Goal: Communication & Community: Answer question/provide support

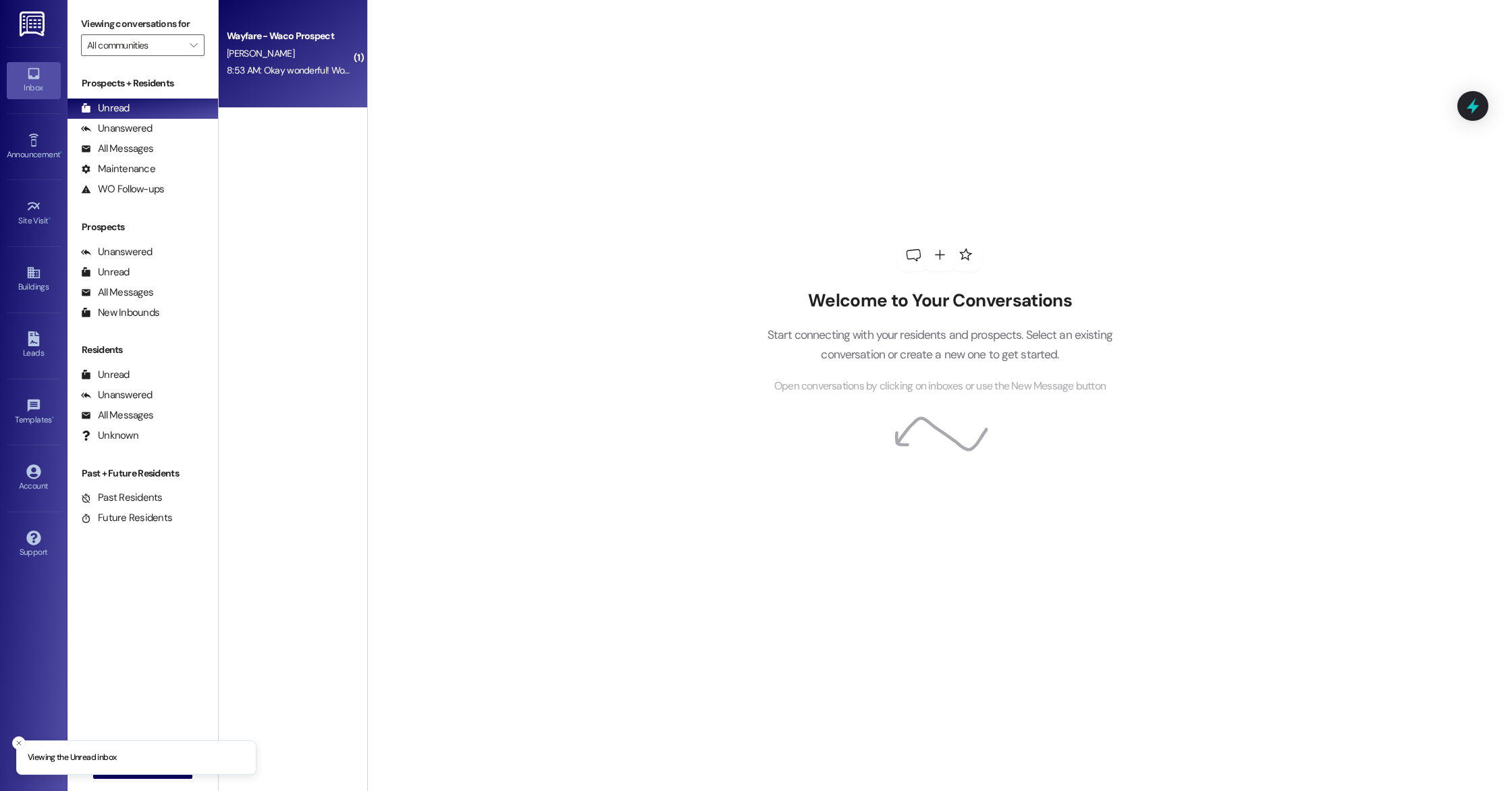
click at [309, 78] on div "8:53 AM: Okay wonderful! Would it be possible to change our lease term from 12 …" at bounding box center [289, 71] width 128 height 17
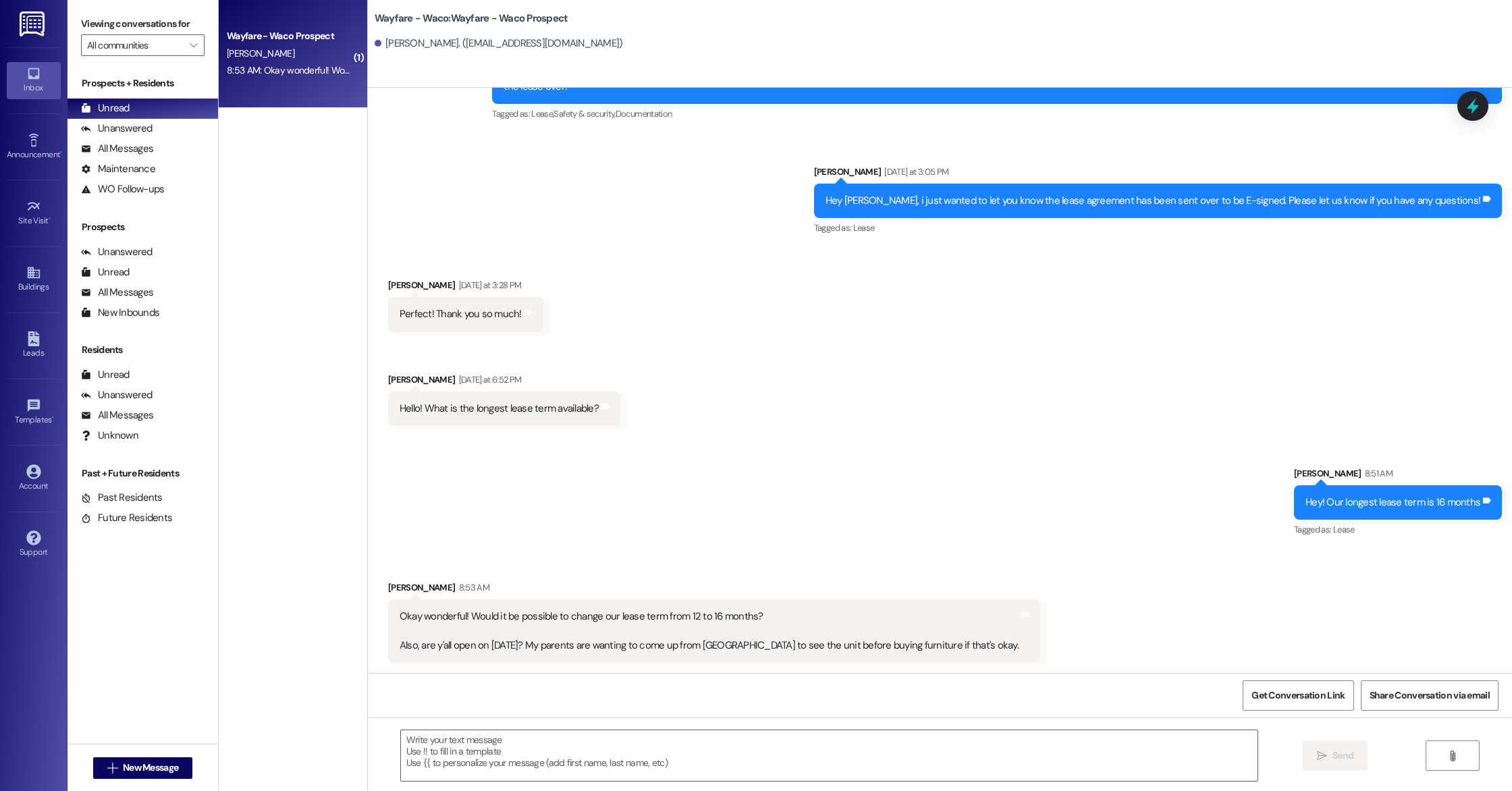
scroll to position [663, 0]
click at [677, 755] on textarea at bounding box center [828, 756] width 856 height 51
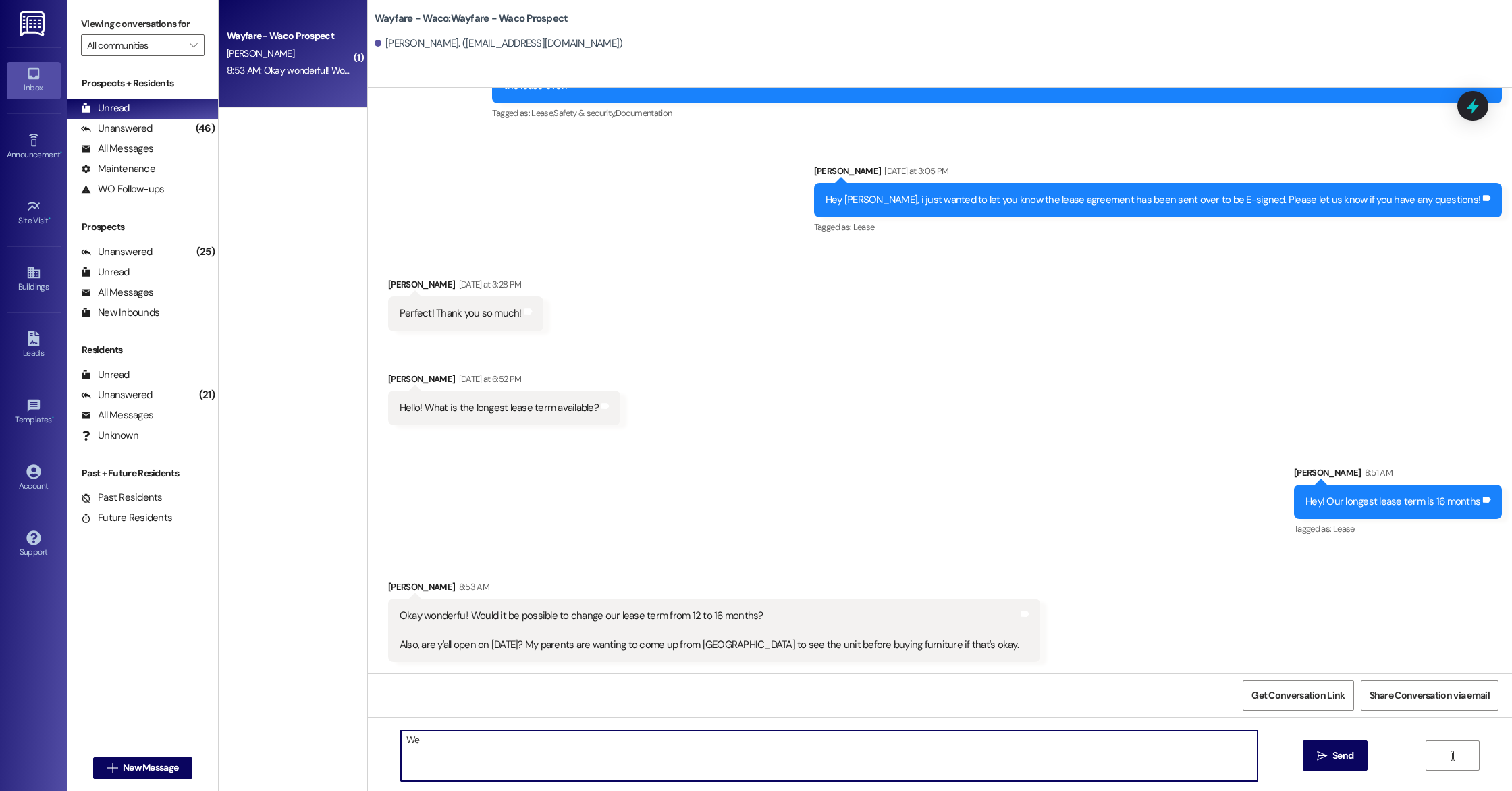
type textarea "W"
type textarea "y"
click at [695, 744] on textarea "Yes we can do that! We will send the replacement lease over to you both for sig…" at bounding box center [828, 756] width 856 height 51
click at [783, 748] on textarea "Yes we can do that! We will send the replacement lease over to you both for E- …" at bounding box center [828, 756] width 856 height 51
click at [705, 739] on textarea "Yes we can do that! We will send the replacement lease over to you both for E- …" at bounding box center [828, 756] width 856 height 51
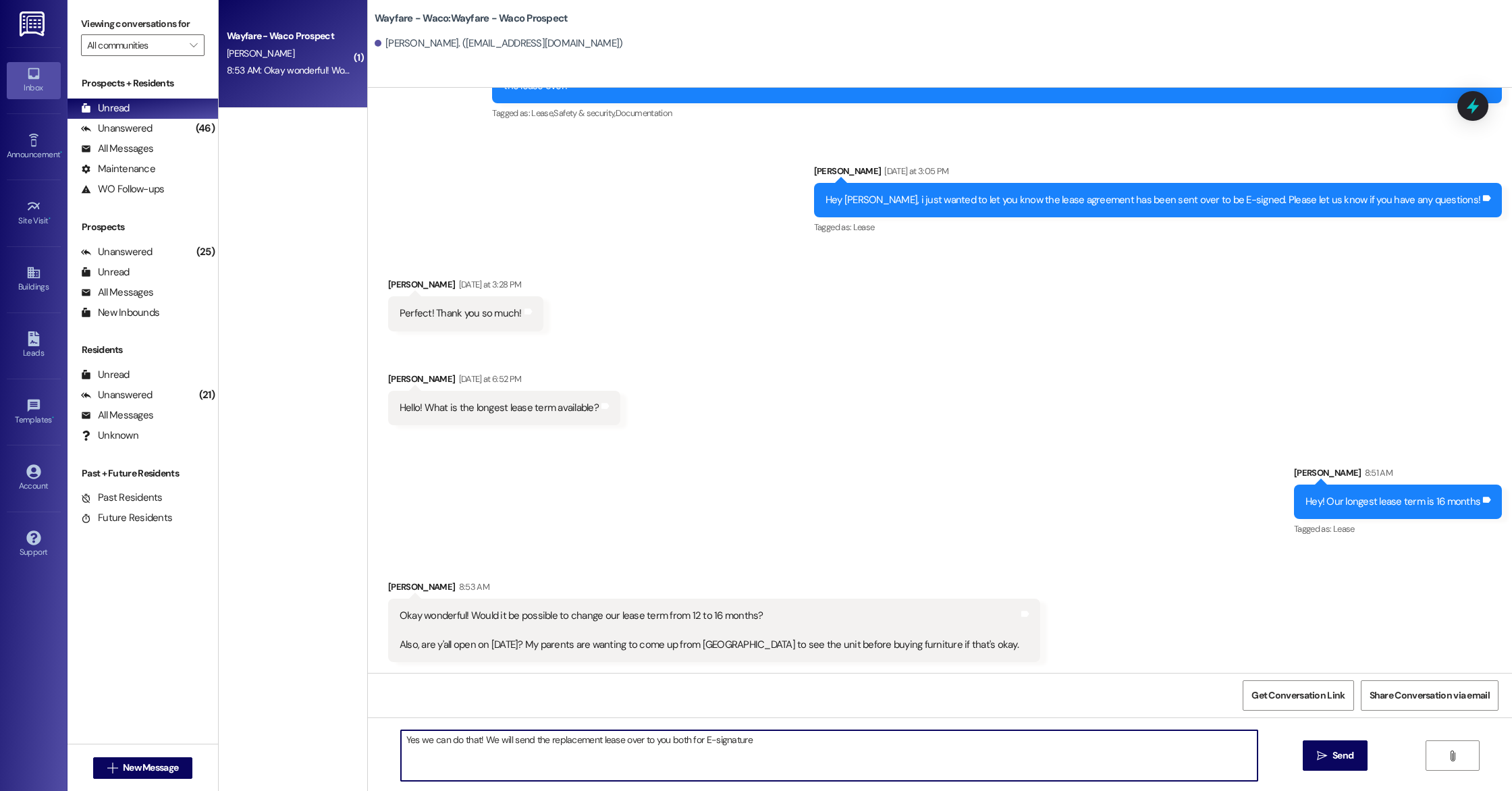
click at [760, 746] on textarea "Yes we can do that! We will send the replacement lease over to you both for E-s…" at bounding box center [828, 756] width 856 height 51
click at [501, 740] on textarea "Yes we can do that! We will send the replacement lease over to you both for E-s…" at bounding box center [828, 756] width 856 height 51
click at [987, 745] on textarea "Yes we can do that! i will let you know once we send the replacement lease over…" at bounding box center [828, 756] width 856 height 51
type textarea "Yes we can do that! i will let you know once we send the replacement lease over…"
click at [1335, 752] on span "Send" at bounding box center [1343, 756] width 21 height 14
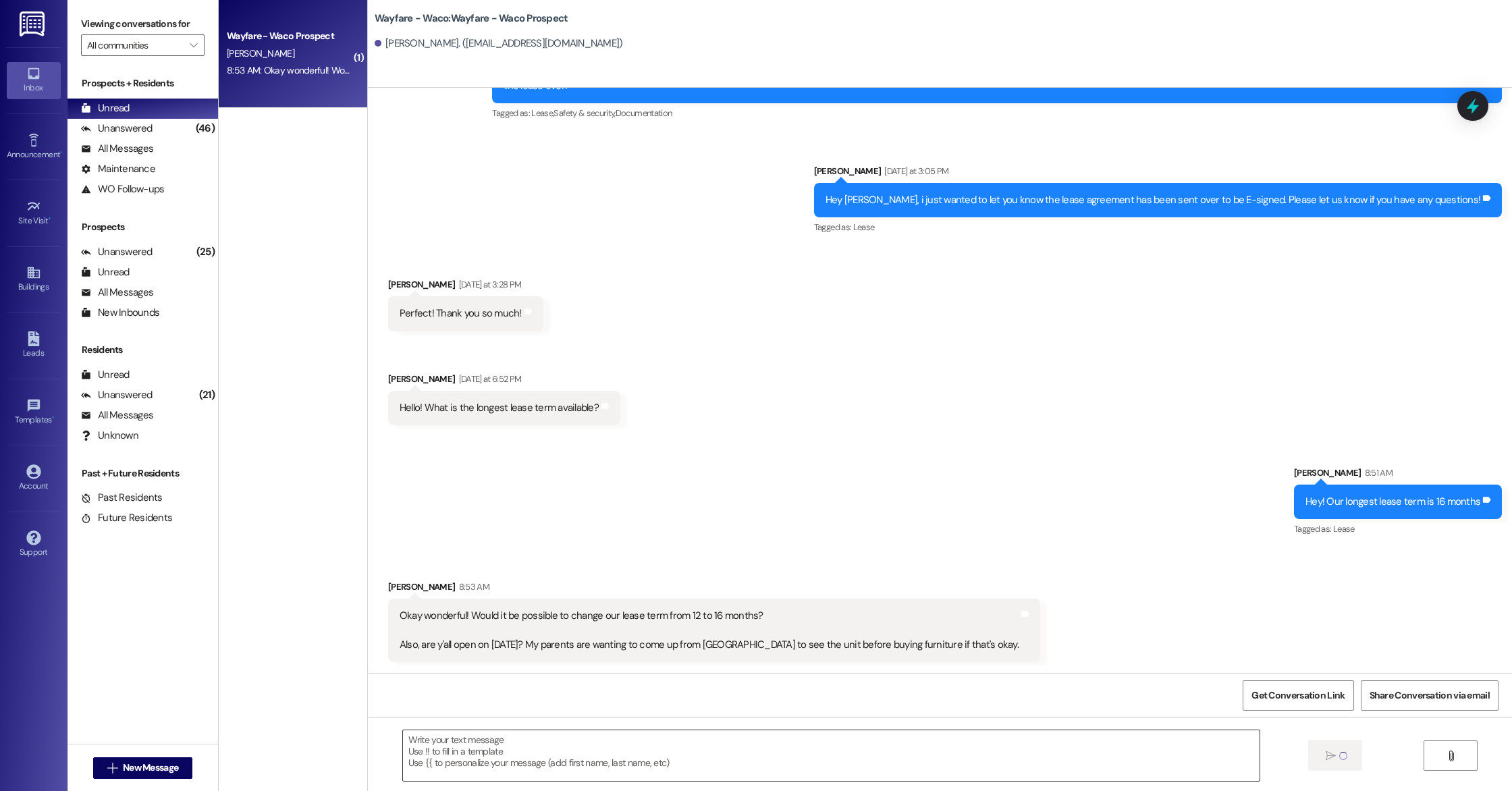
scroll to position [663, 0]
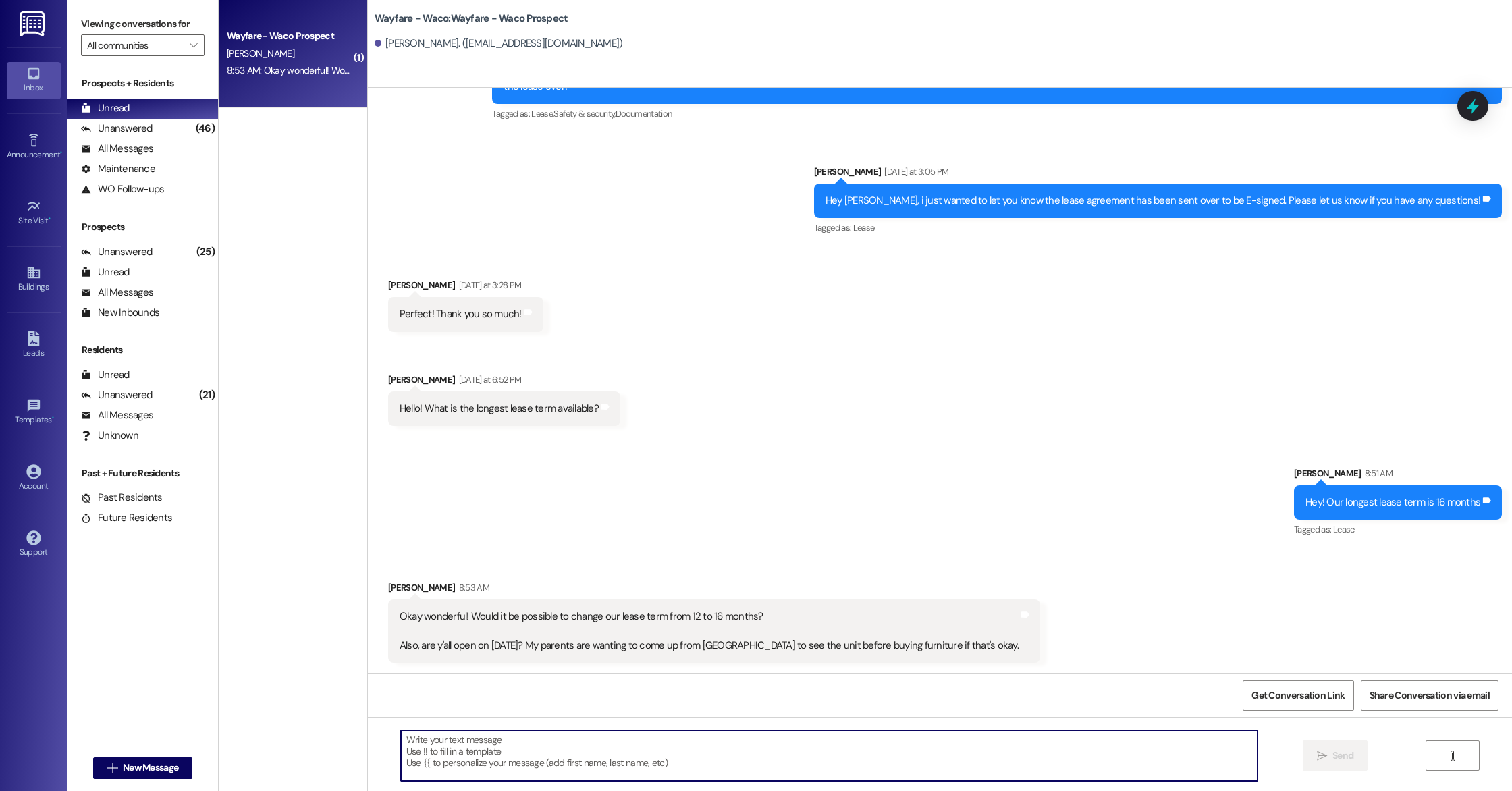
click at [843, 758] on textarea at bounding box center [828, 756] width 856 height 51
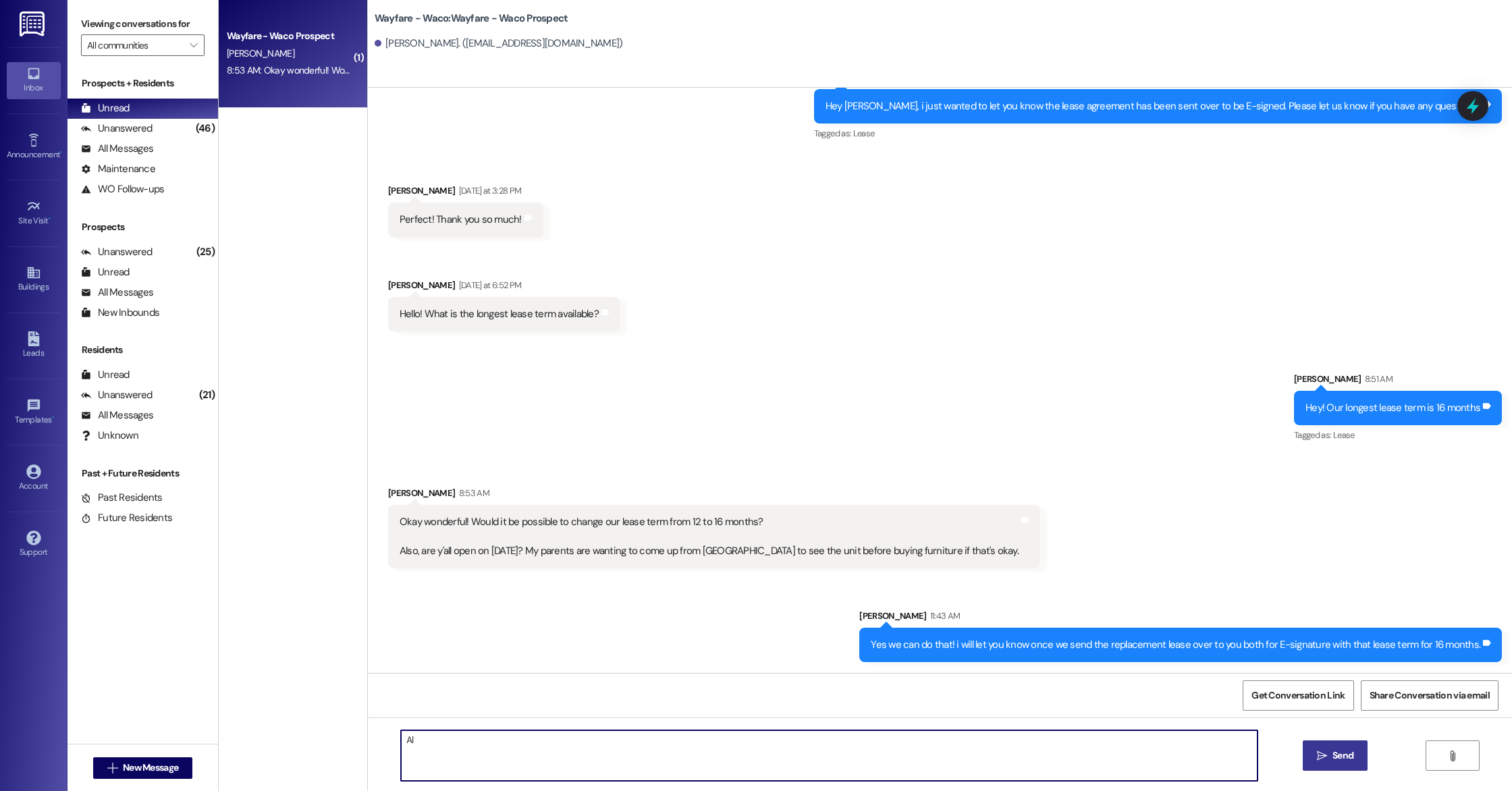
type textarea "A"
type textarea "We will be closed on Labor Day. Is there another day they are available to stop…"
click at [1320, 768] on button " Send" at bounding box center [1335, 756] width 65 height 31
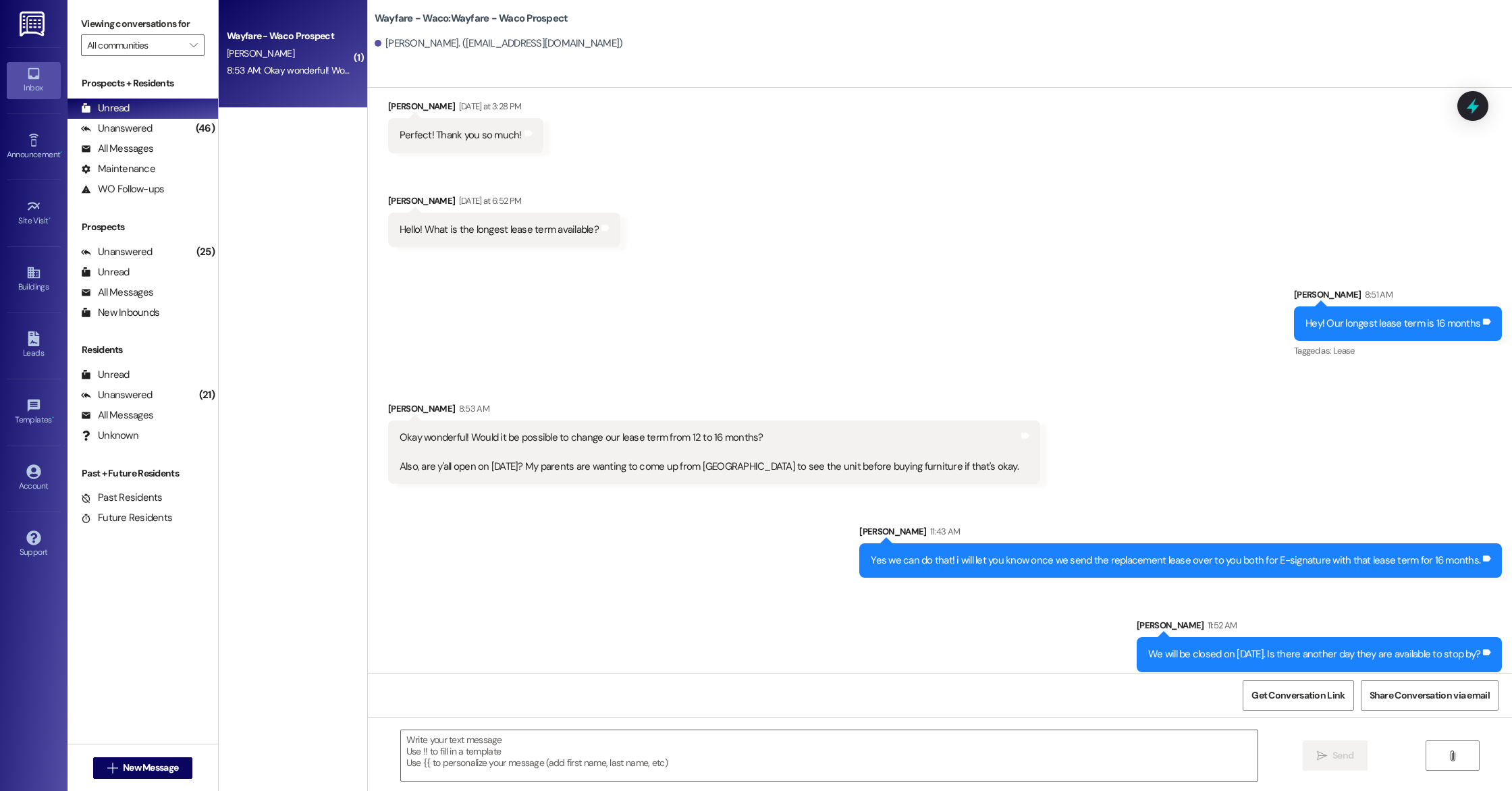
scroll to position [852, 0]
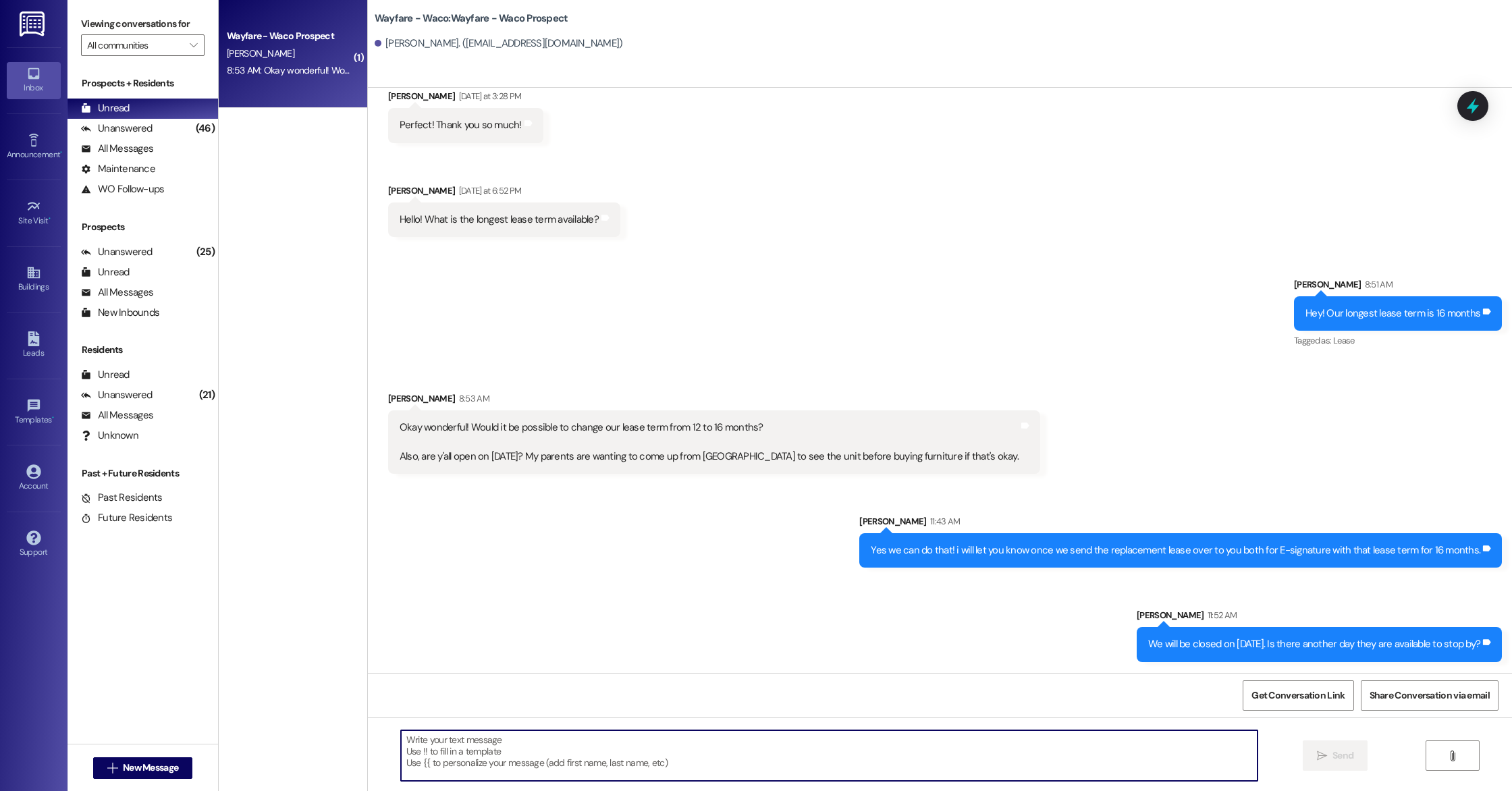
click at [755, 745] on textarea at bounding box center [828, 756] width 856 height 51
type textarea "A"
click at [400, 741] on textarea "I am sending you the link to our pet screening as we will need this to be compl…" at bounding box center [828, 756] width 856 height 51
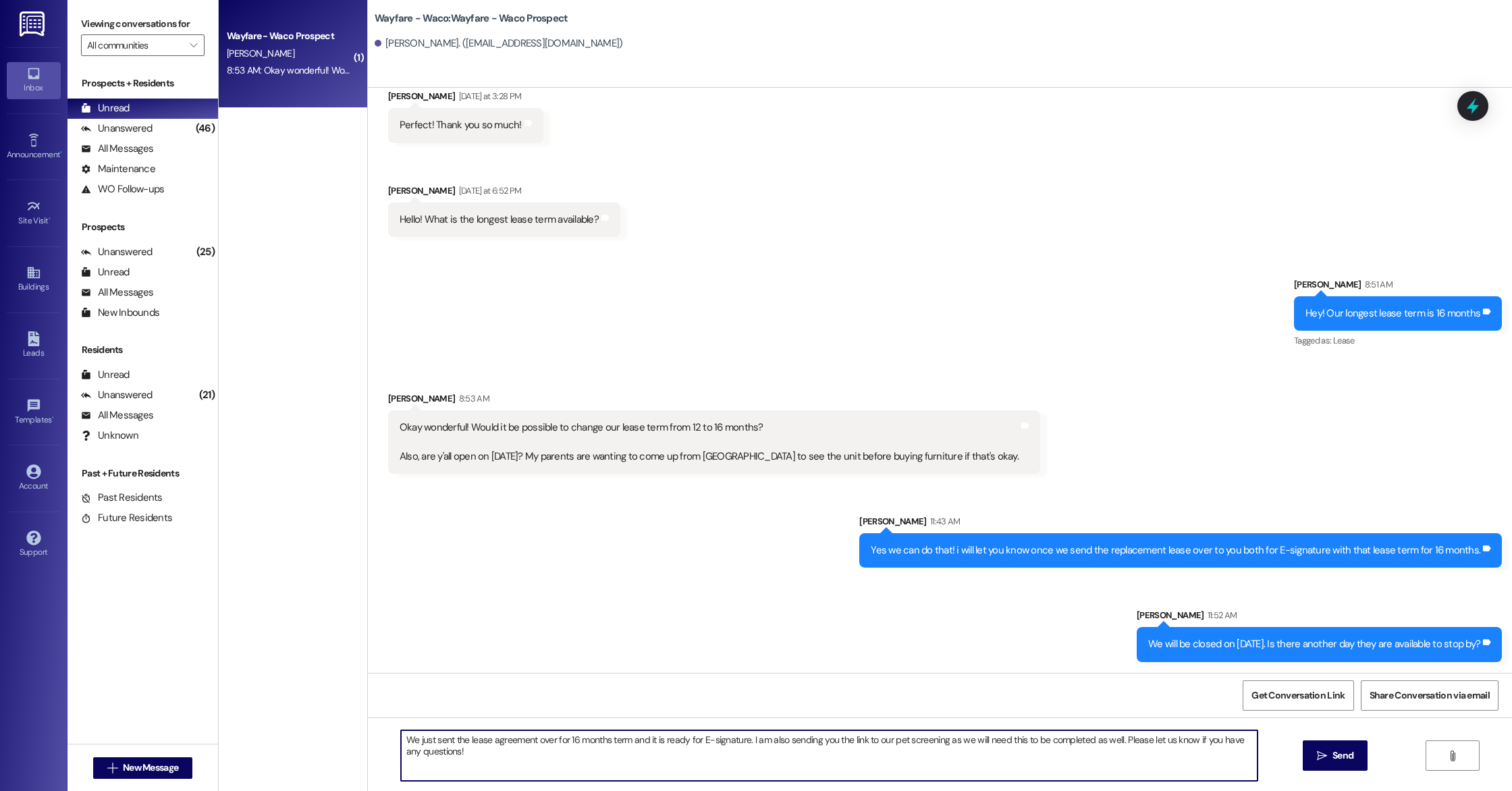
click at [896, 748] on textarea "We just sent the lease agreement over for 16 months term and it is ready for E-…" at bounding box center [828, 756] width 856 height 51
click at [1112, 741] on textarea "We just sent the lease agreement over for 16 months term and it is ready for E-…" at bounding box center [828, 756] width 856 height 51
click at [785, 756] on textarea "We just sent the lease agreement over for 16 months term and it is ready for E-…" at bounding box center [828, 756] width 856 height 51
type textarea "We just sent the lease agreement over for 16 months term and it is ready for E-…"
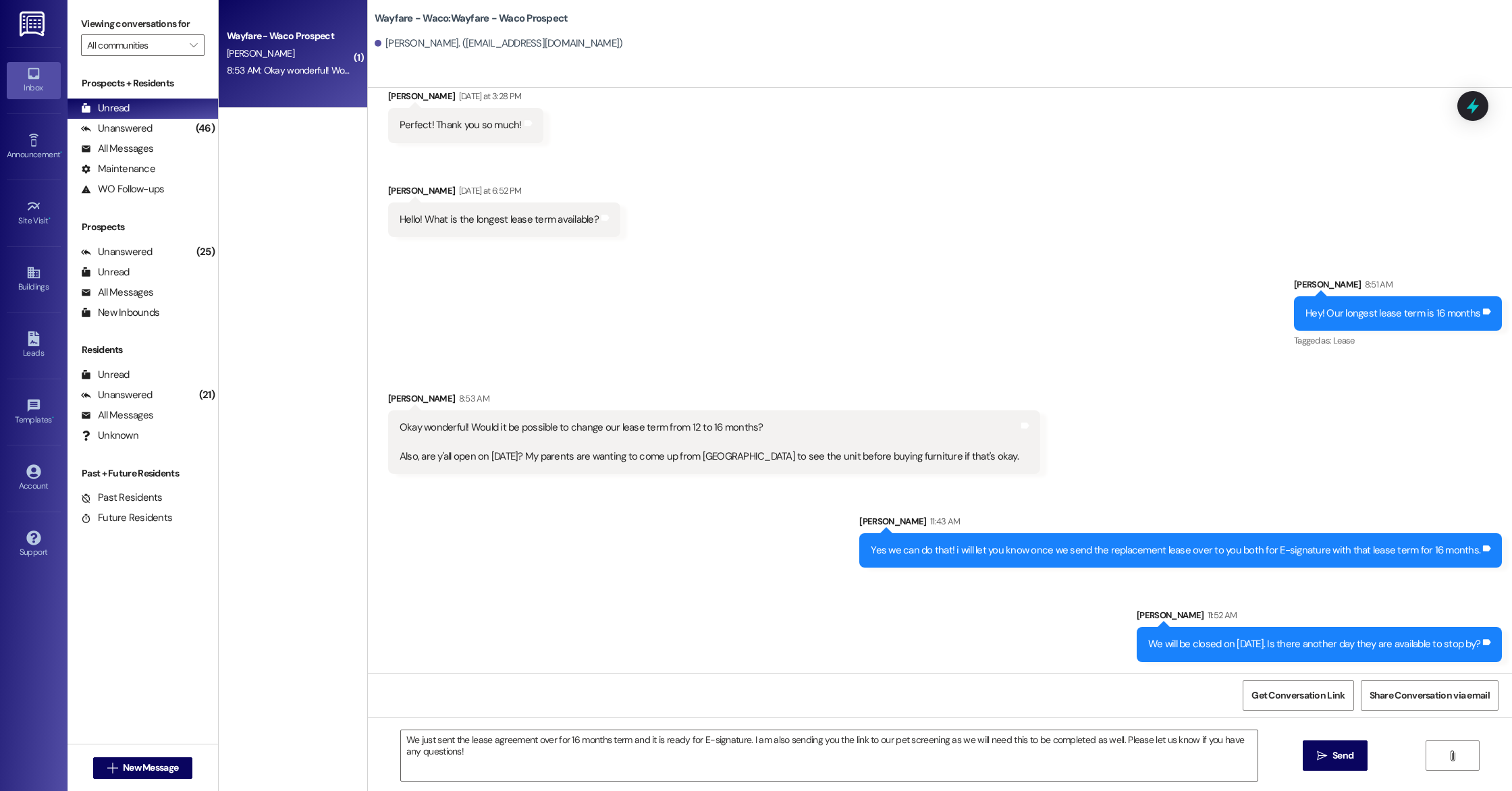
click at [1324, 761] on span " Send" at bounding box center [1334, 756] width 43 height 14
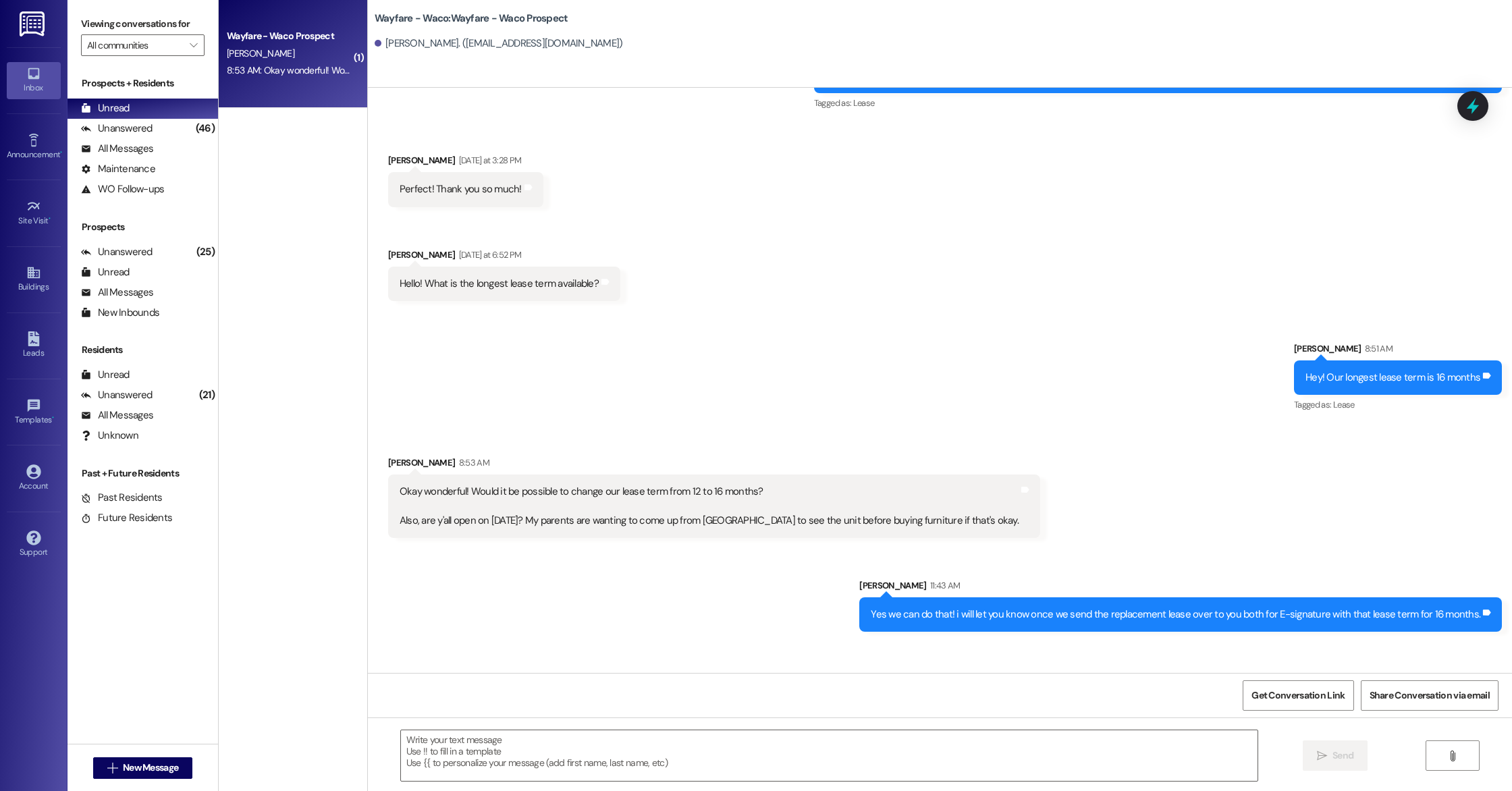
scroll to position [946, 0]
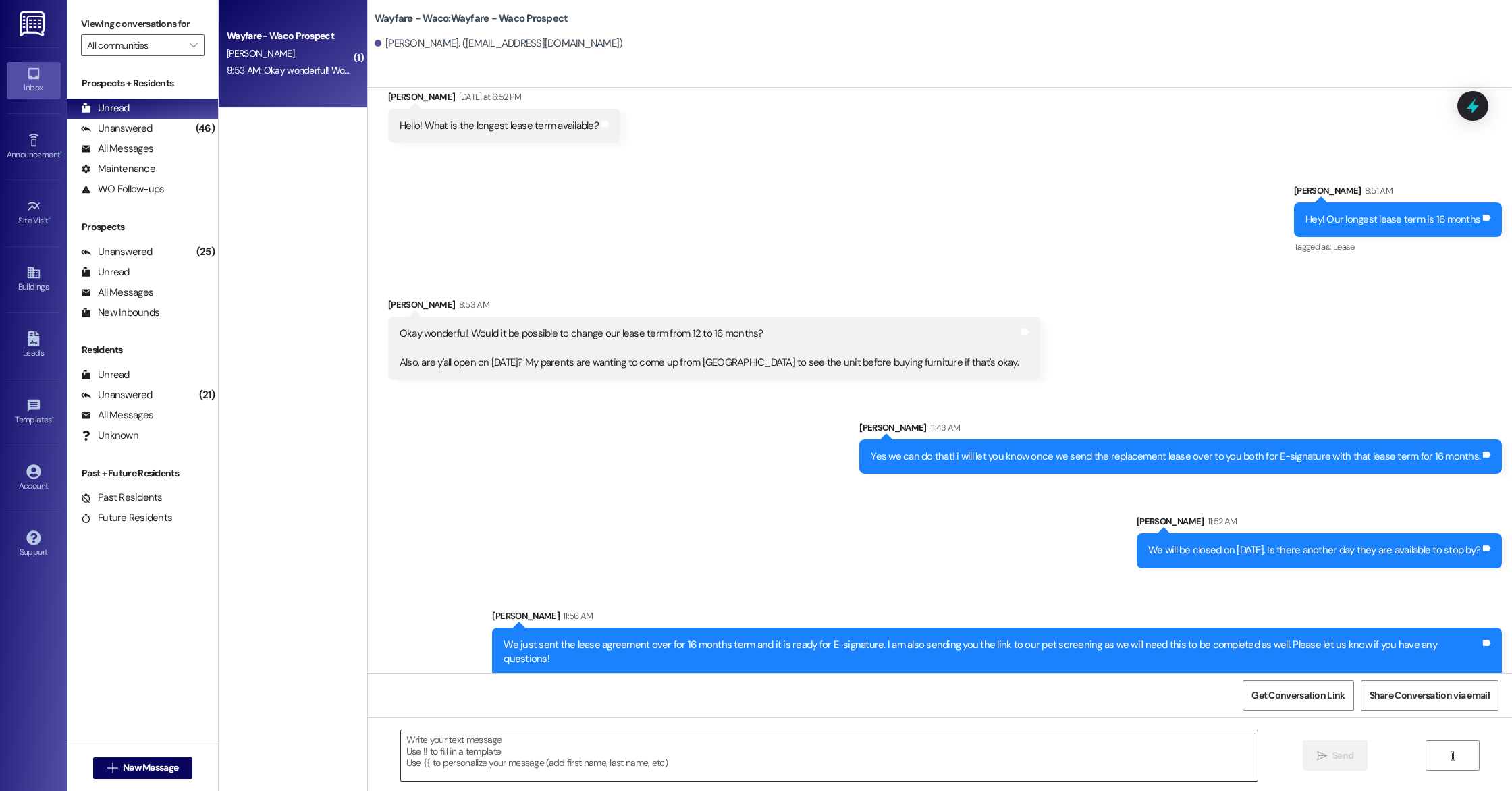
click at [431, 750] on textarea at bounding box center [828, 756] width 856 height 51
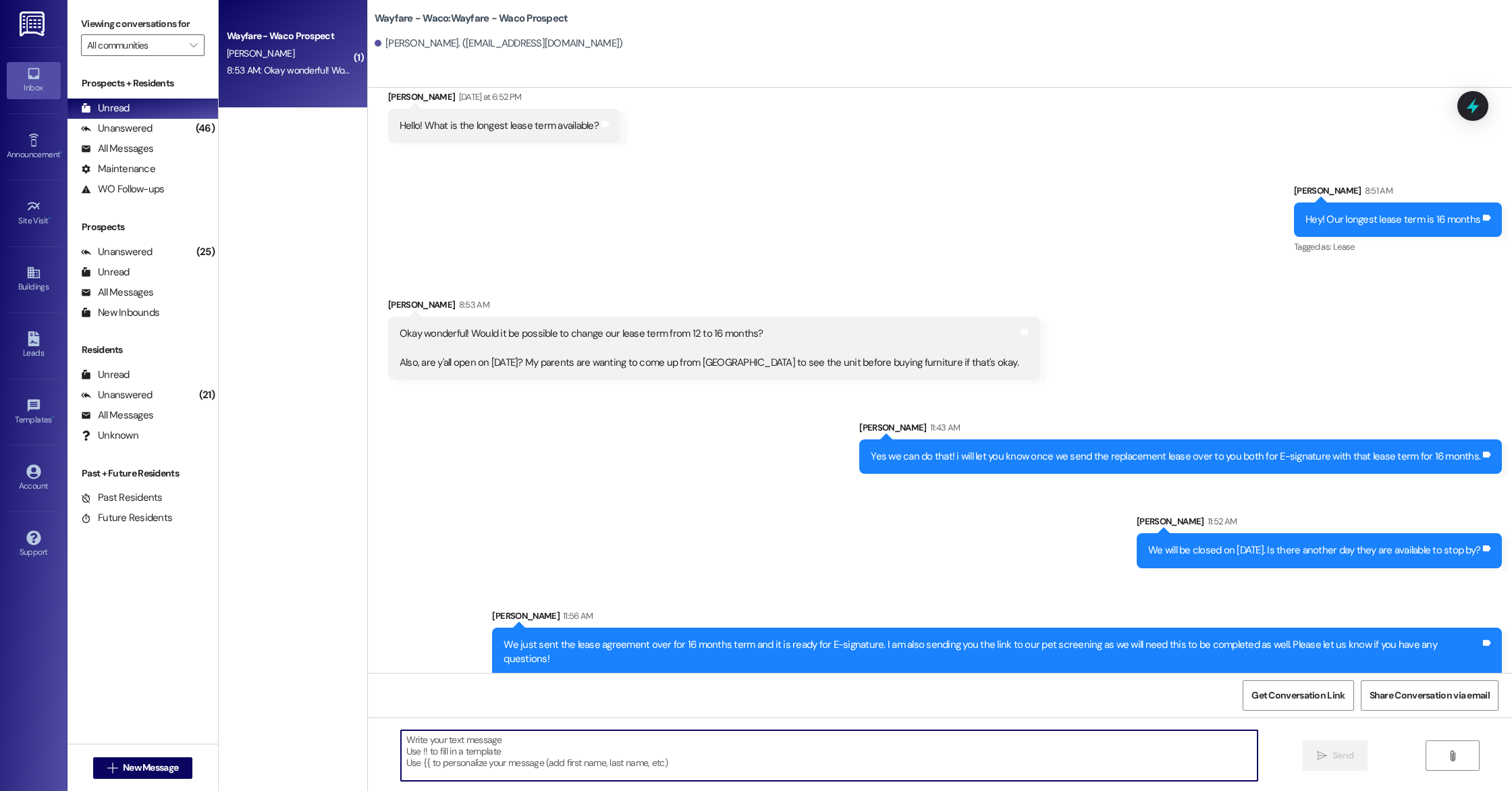
paste textarea "https://wayfarewaco.petscreening.com"
type textarea "https://wayfarewaco.petscreening.com"
click at [1345, 750] on span "Send" at bounding box center [1343, 756] width 21 height 14
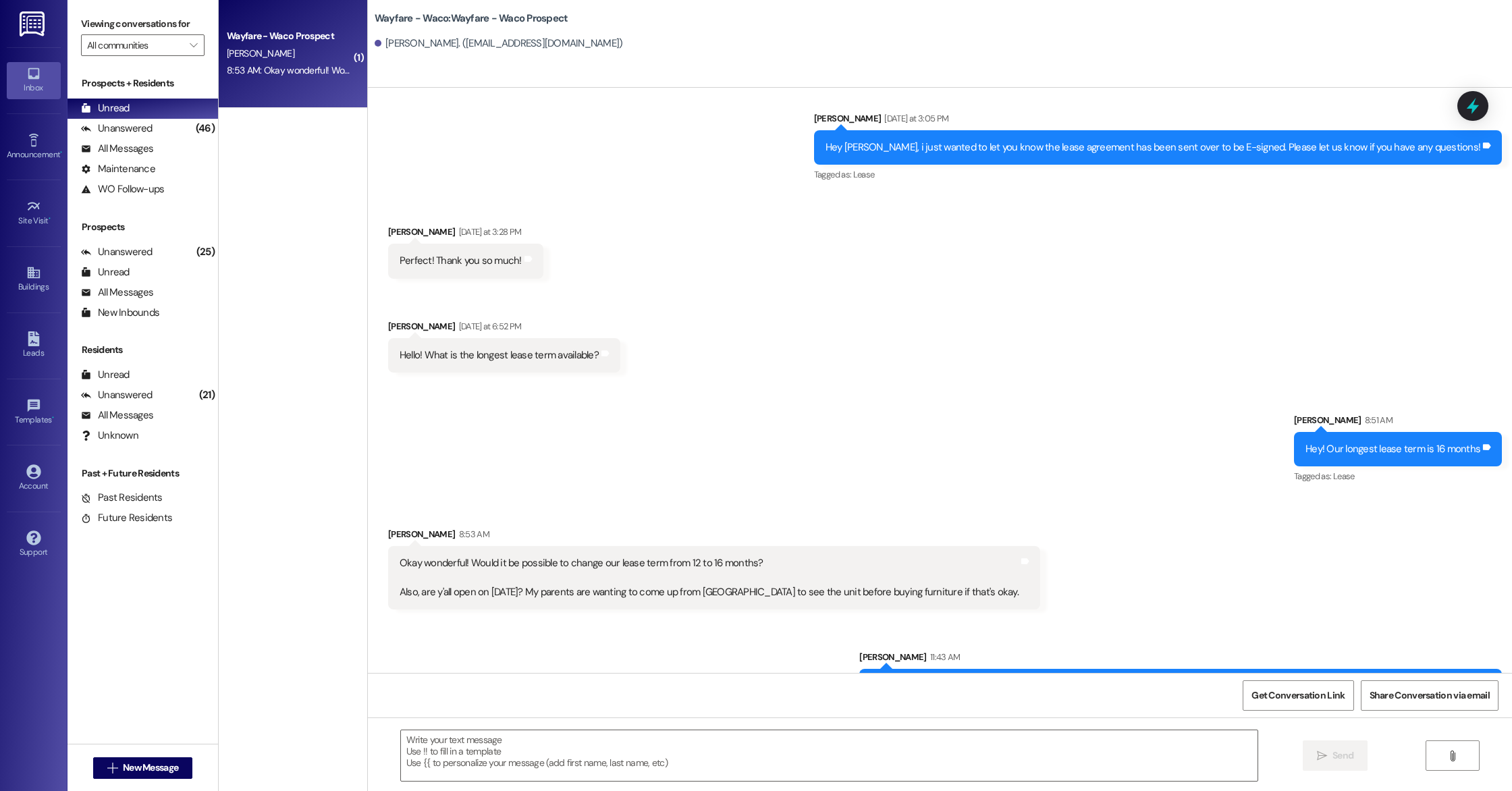
scroll to position [1040, 0]
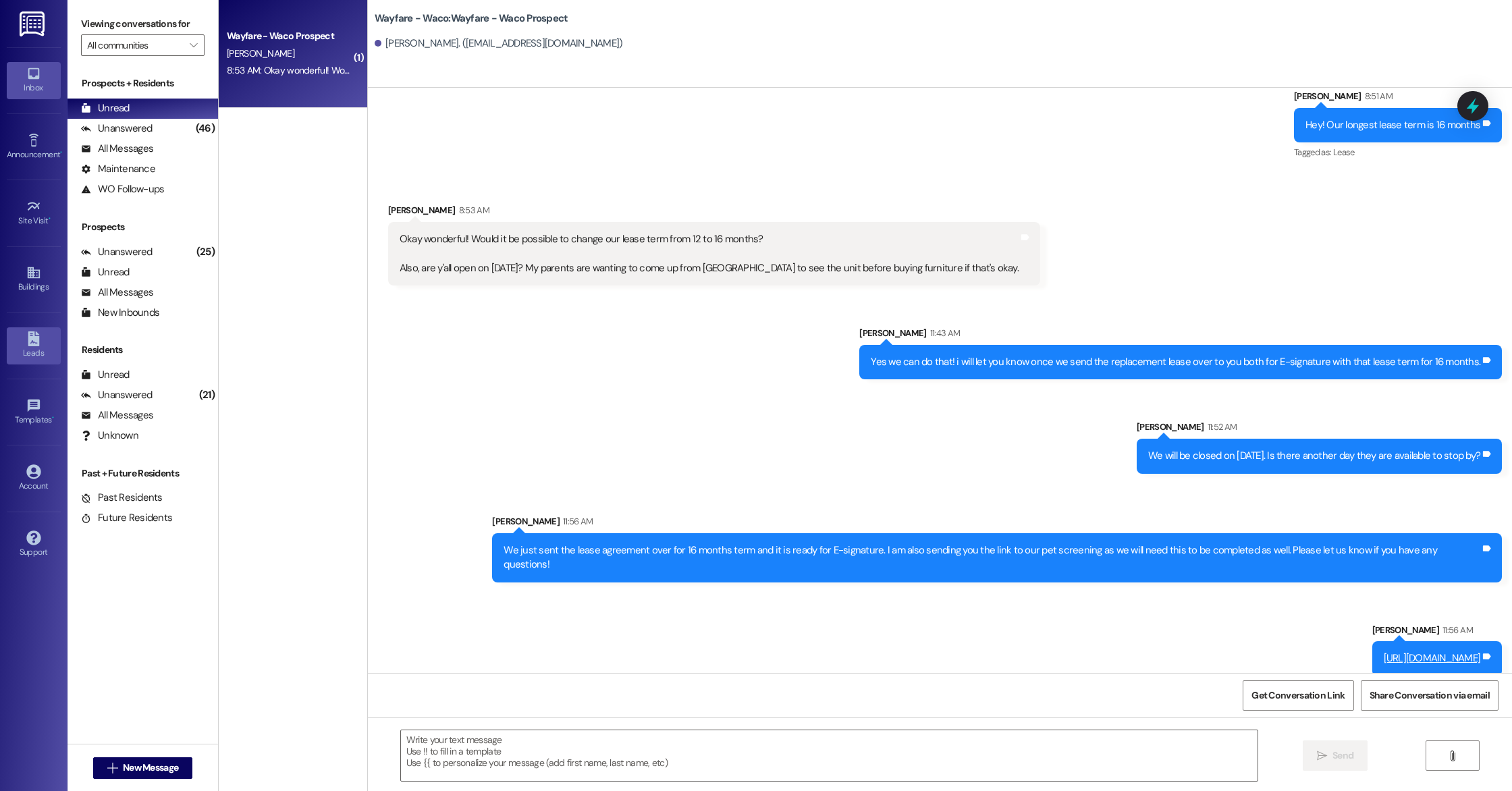
click at [40, 350] on div "Leads" at bounding box center [34, 352] width 67 height 14
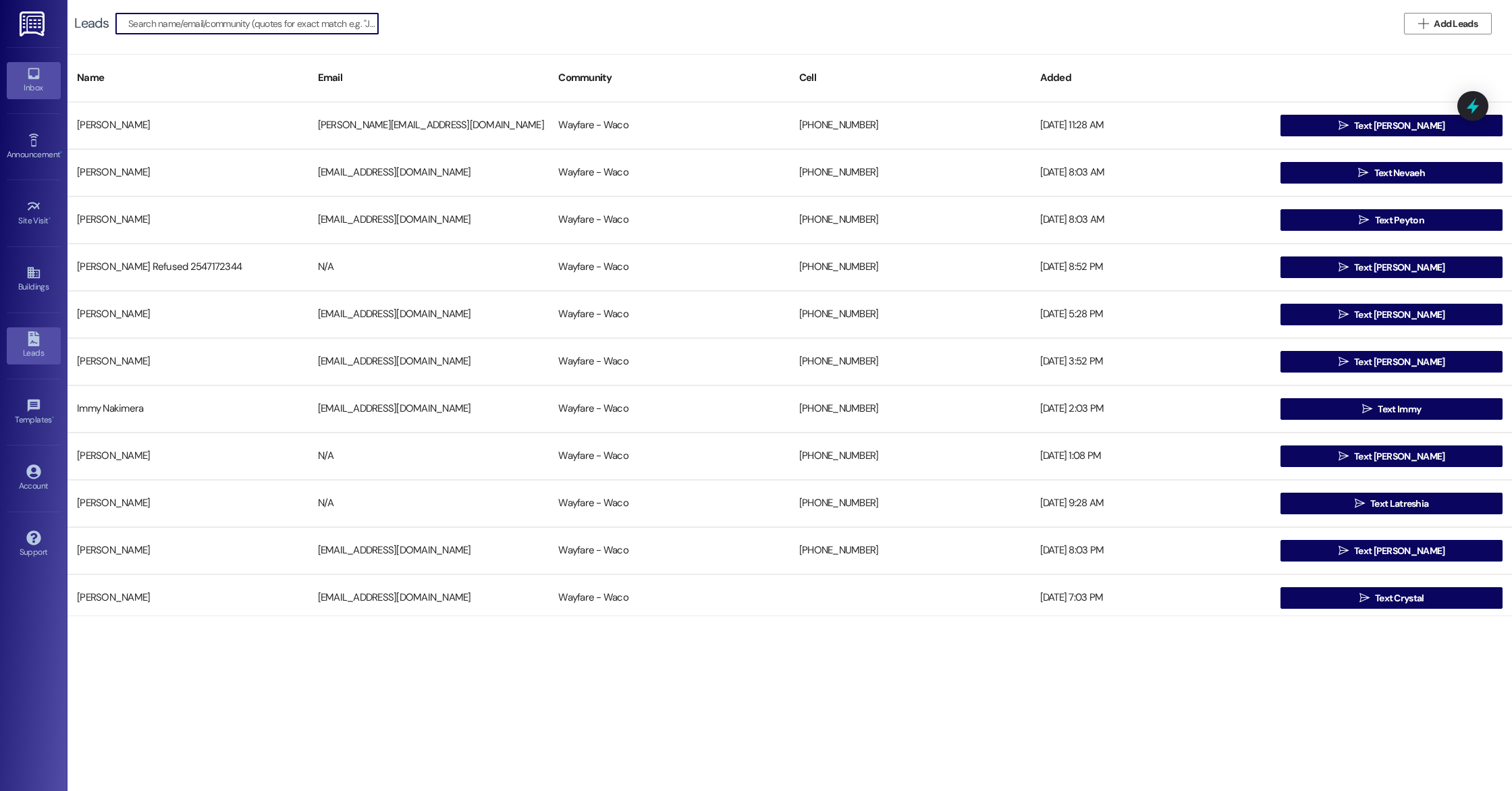
click at [25, 86] on div "Inbox" at bounding box center [34, 87] width 67 height 14
